Goal: Find contact information: Find contact information

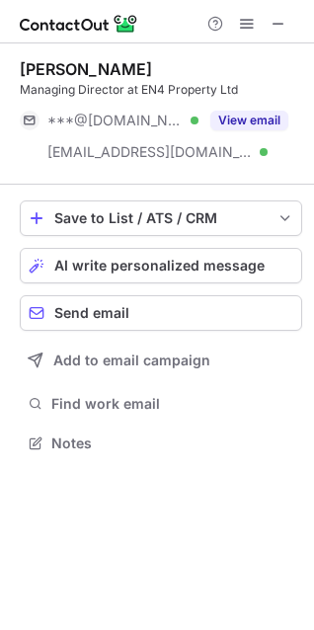
scroll to position [430, 314]
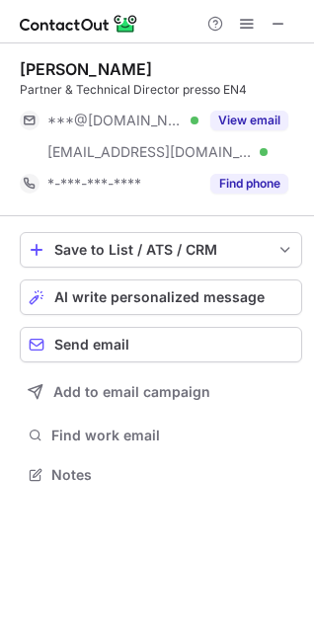
scroll to position [462, 314]
click at [274, 27] on span at bounding box center [279, 24] width 16 height 16
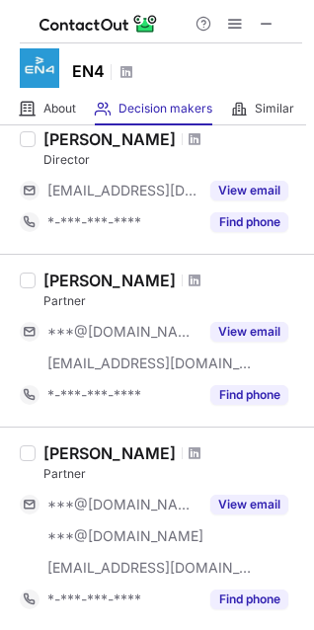
scroll to position [0, 0]
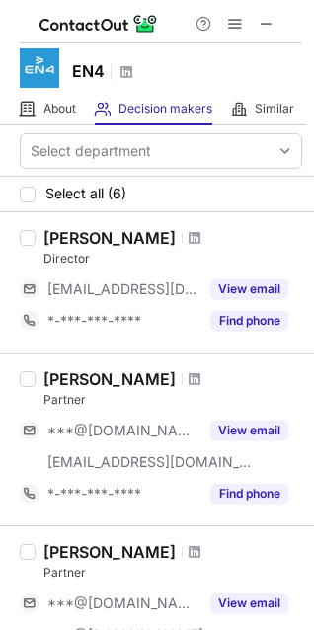
click at [182, 239] on div at bounding box center [195, 238] width 27 height 12
click at [182, 237] on div at bounding box center [195, 238] width 27 height 12
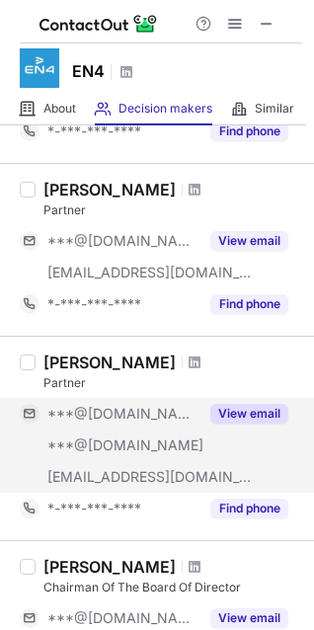
scroll to position [198, 0]
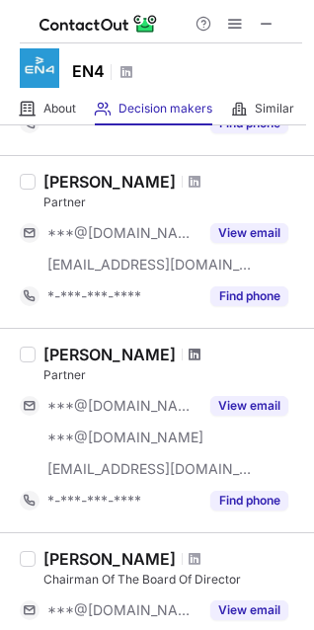
click at [193, 356] on span at bounding box center [195, 355] width 12 height 16
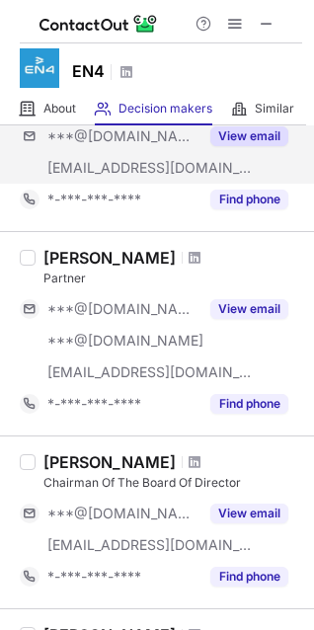
scroll to position [296, 0]
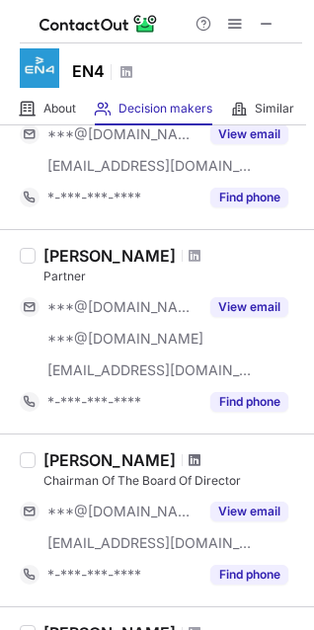
click at [189, 456] on span at bounding box center [195, 461] width 12 height 16
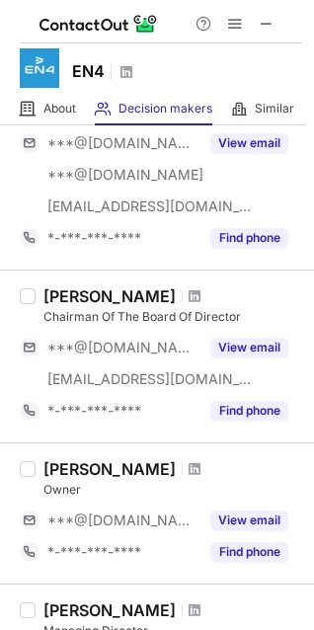
scroll to position [494, 0]
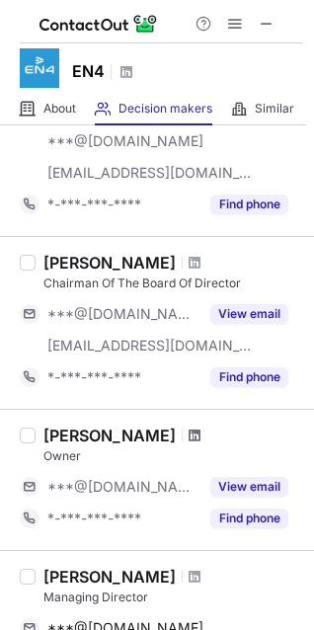
click at [189, 434] on span at bounding box center [195, 436] width 12 height 16
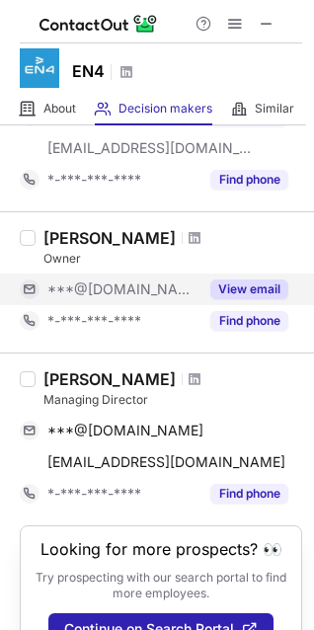
scroll to position [756, 0]
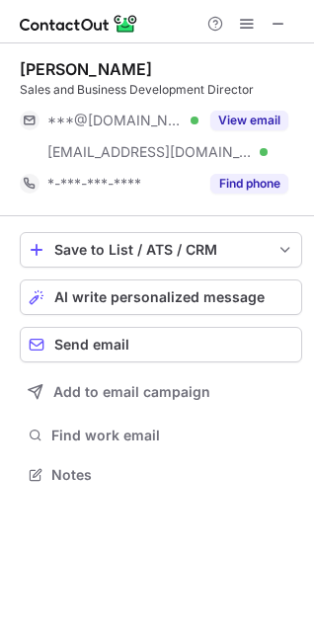
scroll to position [462, 314]
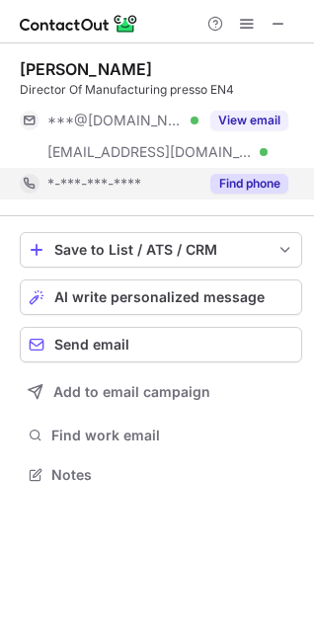
click at [248, 176] on button "Find phone" at bounding box center [249, 184] width 78 height 20
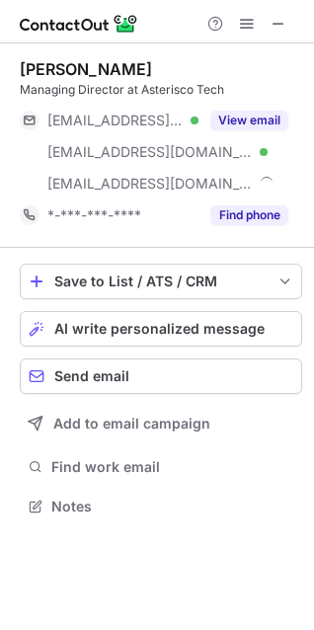
scroll to position [493, 314]
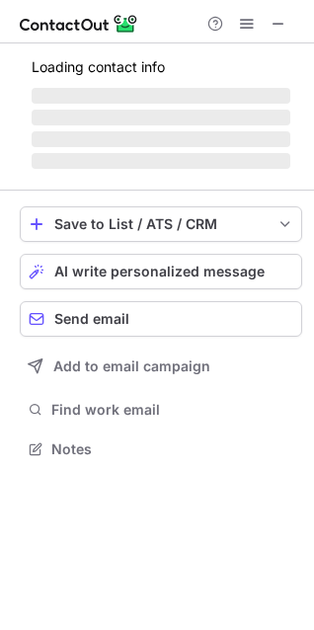
scroll to position [436, 314]
